Goal: Task Accomplishment & Management: Use online tool/utility

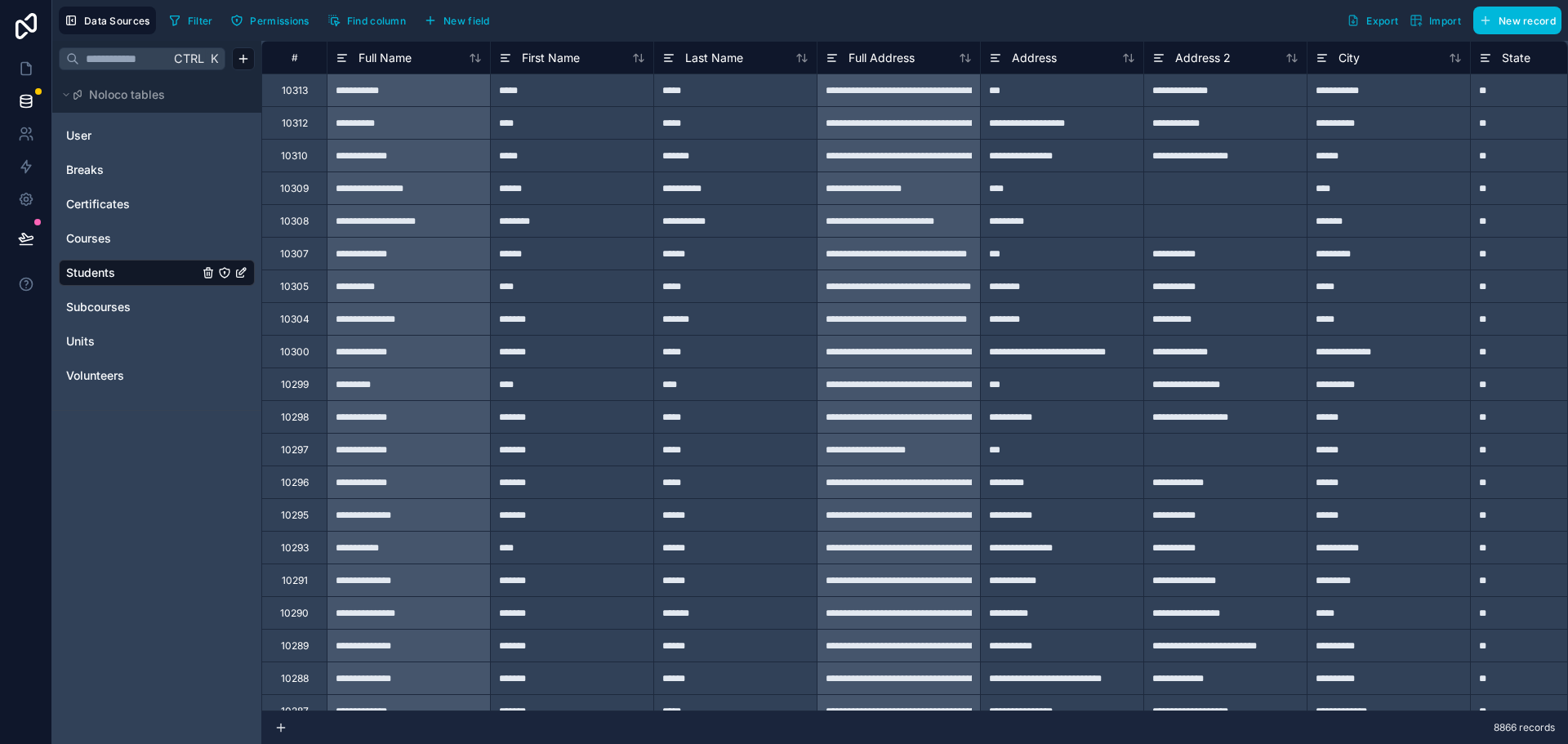
click at [1426, 18] on span "Import" at bounding box center [1435, 19] width 52 height 13
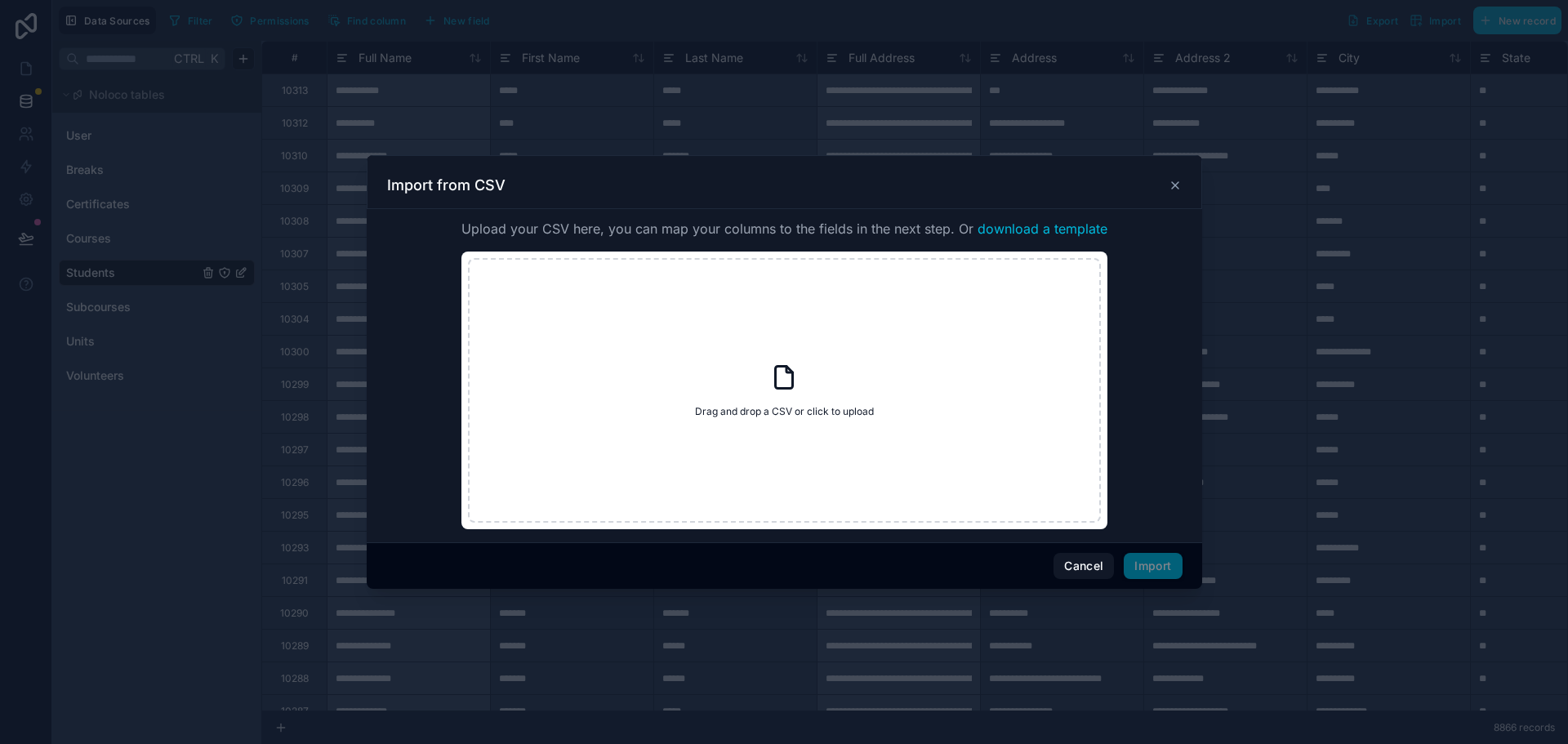
click at [774, 421] on div "Drag and drop a CSV or click to upload Drag and drop a CSV or click to upload" at bounding box center [784, 390] width 633 height 265
type input "**********"
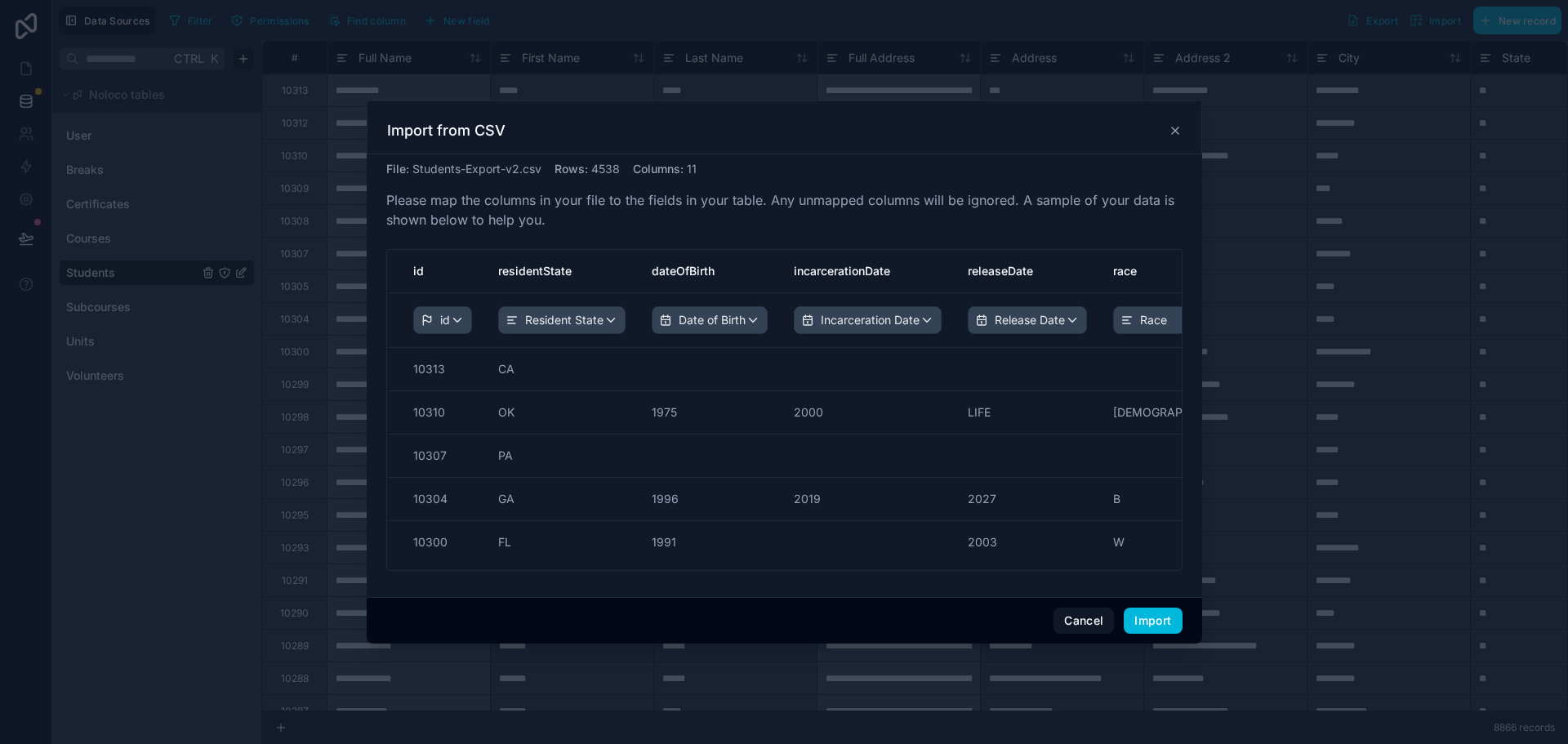
click at [1151, 621] on button "Import" at bounding box center [1153, 620] width 58 height 26
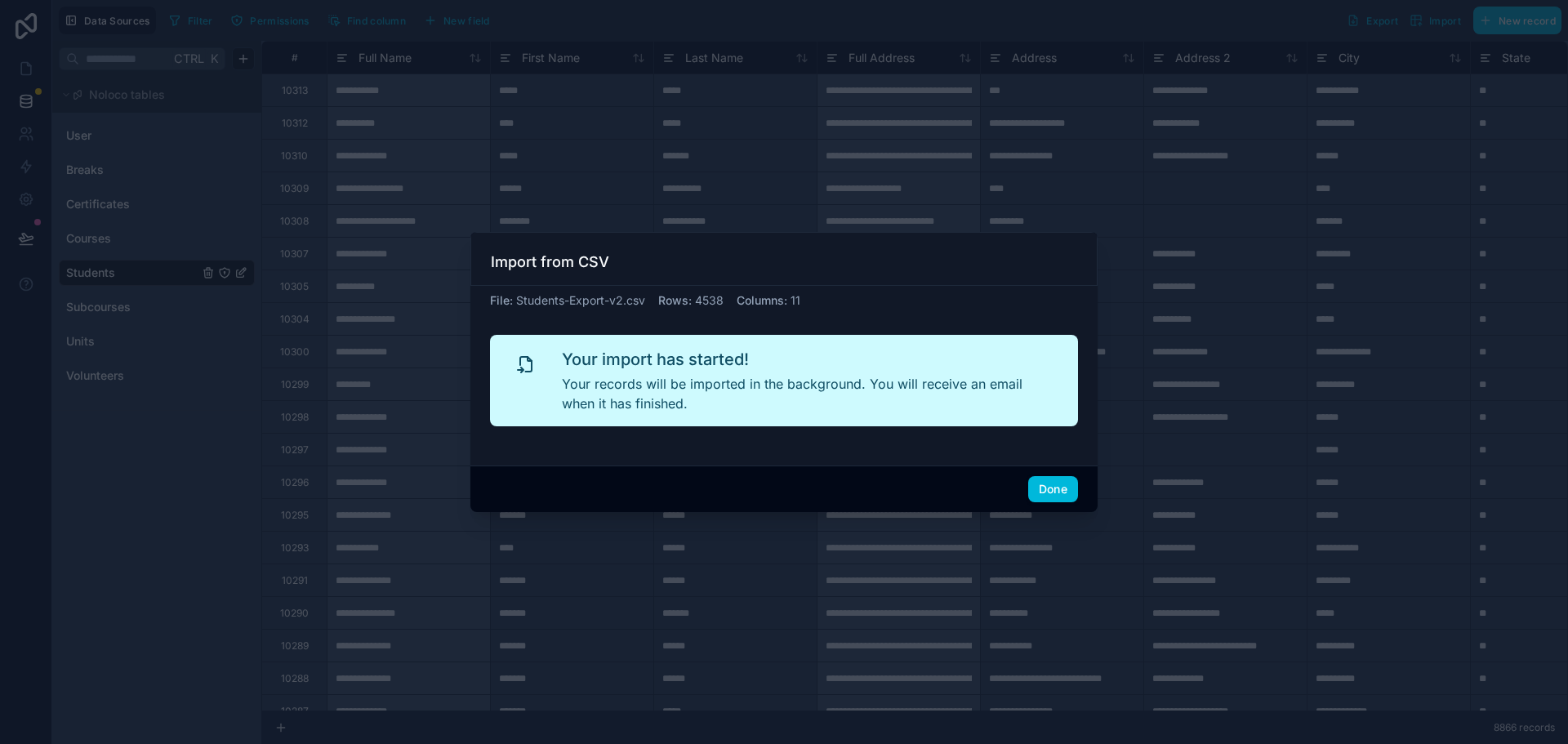
click at [1054, 492] on button "Done" at bounding box center [1053, 489] width 50 height 26
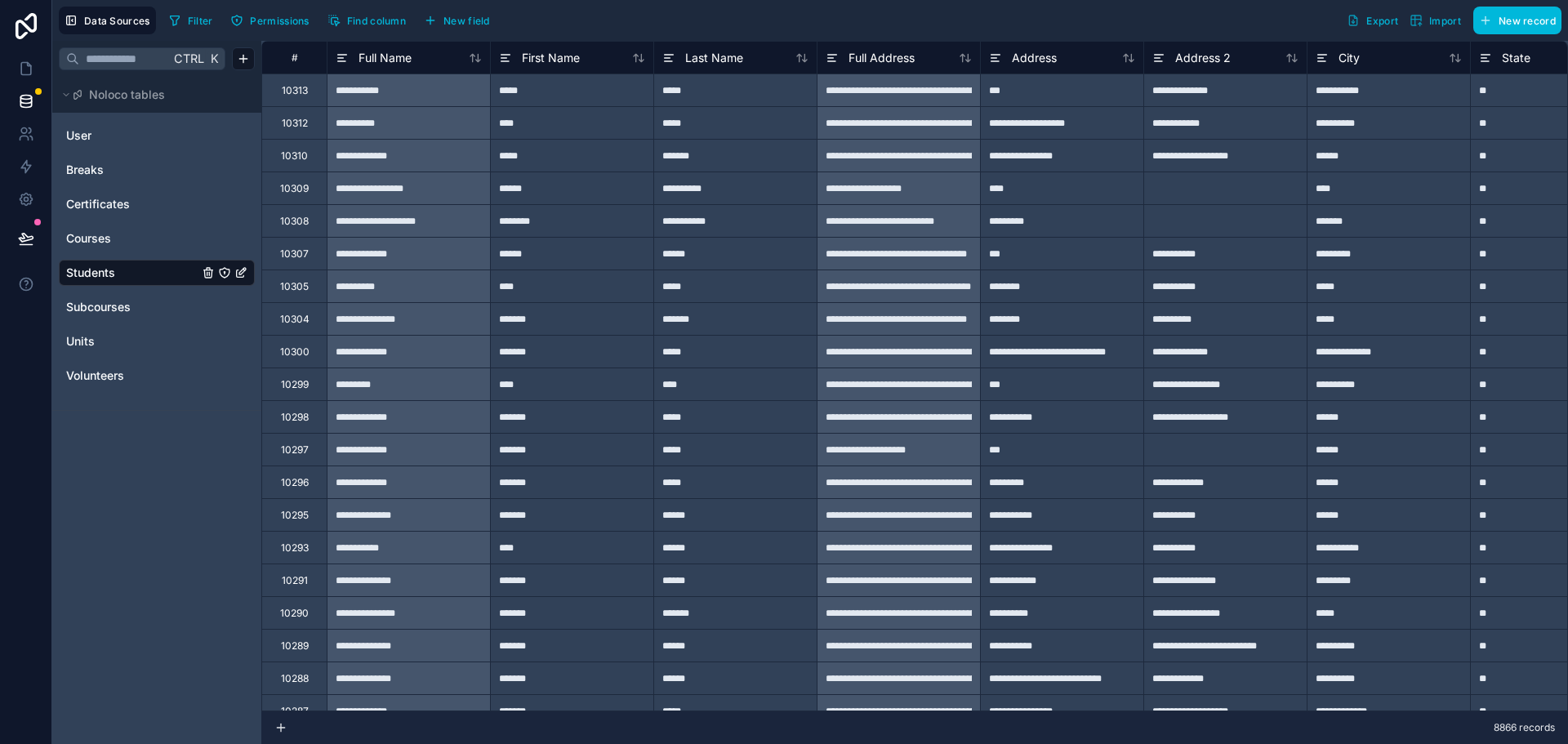
click at [97, 247] on div "Courses" at bounding box center [157, 238] width 196 height 26
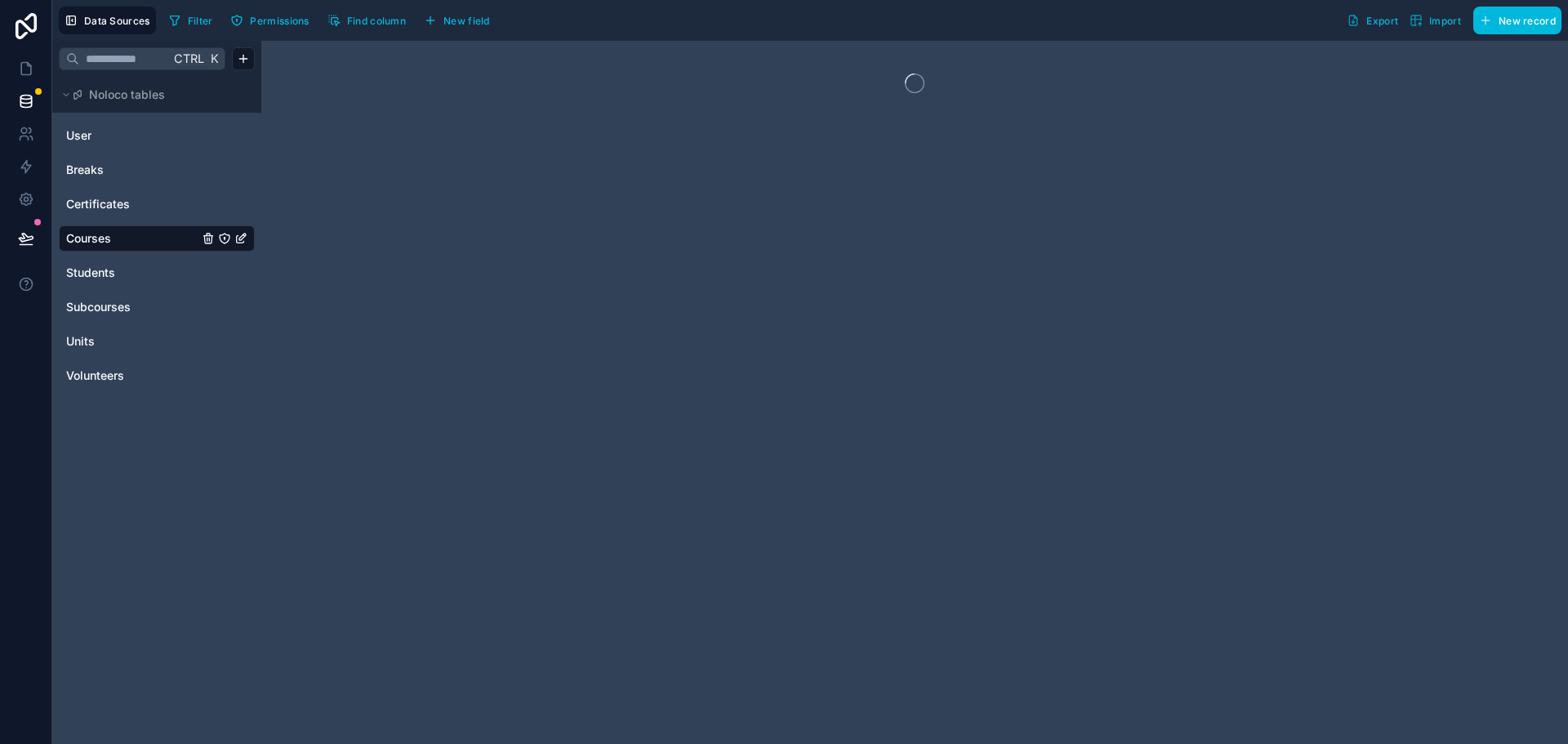
click at [98, 269] on span "Students" at bounding box center [90, 272] width 49 height 17
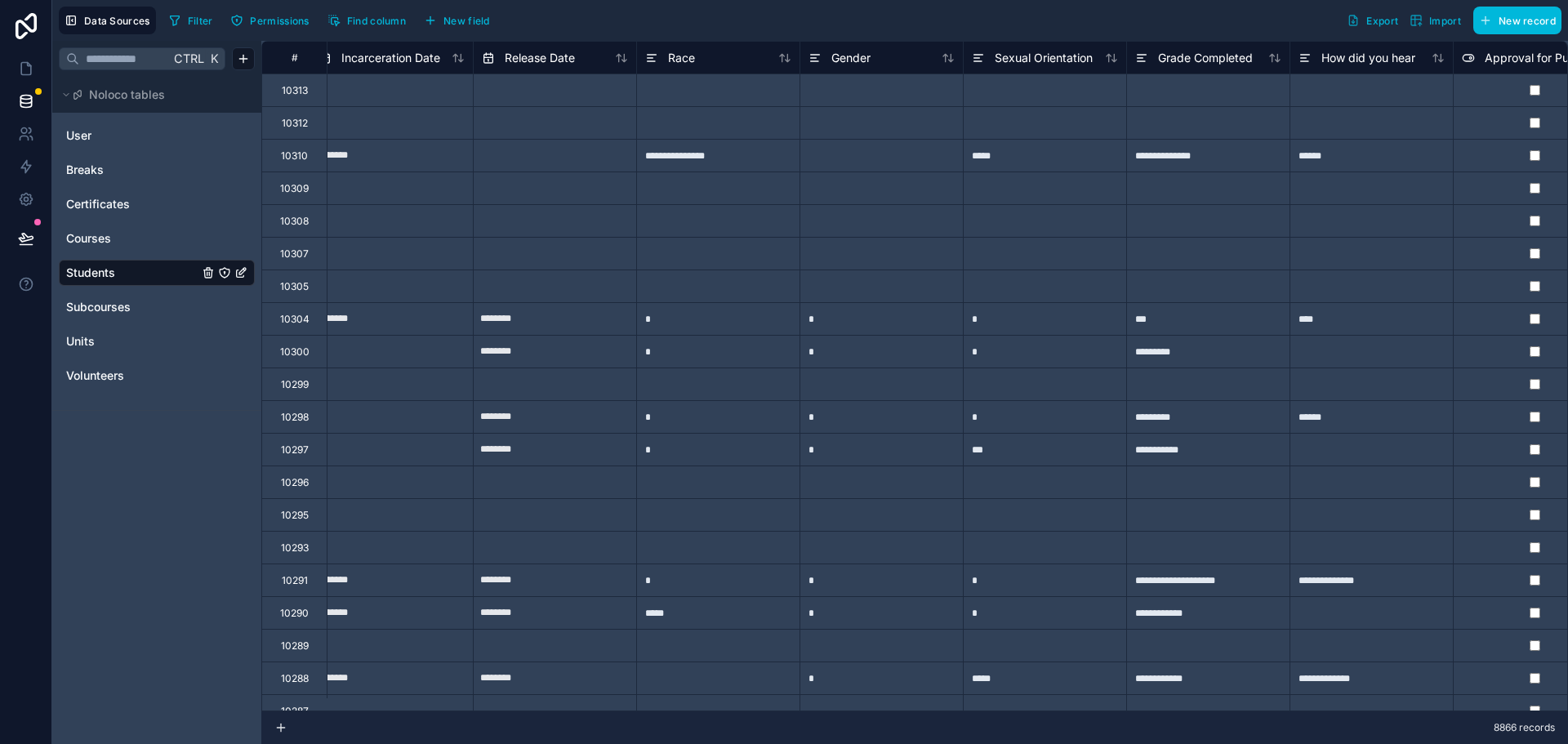
scroll to position [0, 3172]
